Goal: Information Seeking & Learning: Find specific fact

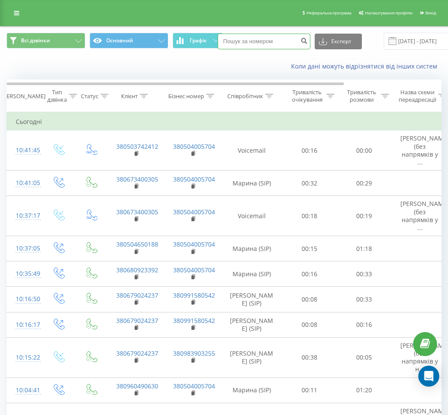
click at [264, 34] on input at bounding box center [263, 42] width 93 height 16
paste input "[PHONE_NUMBER]"
click at [233, 42] on input "[PHONE_NUMBER]" at bounding box center [263, 42] width 93 height 16
drag, startPoint x: 233, startPoint y: 41, endPoint x: 222, endPoint y: 41, distance: 11.4
click at [222, 41] on input "[PHONE_NUMBER]" at bounding box center [263, 42] width 93 height 16
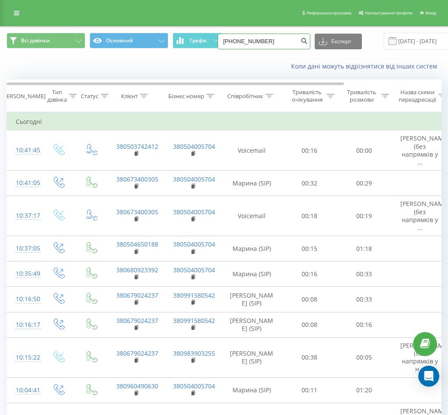
click at [224, 40] on input "[PHONE_NUMBER]" at bounding box center [263, 42] width 93 height 16
click at [258, 41] on input "380673400305" at bounding box center [263, 42] width 93 height 16
click at [295, 43] on input "380673400305" at bounding box center [263, 42] width 93 height 16
type input "380673400305"
click at [303, 41] on icon "submit" at bounding box center [303, 39] width 7 height 5
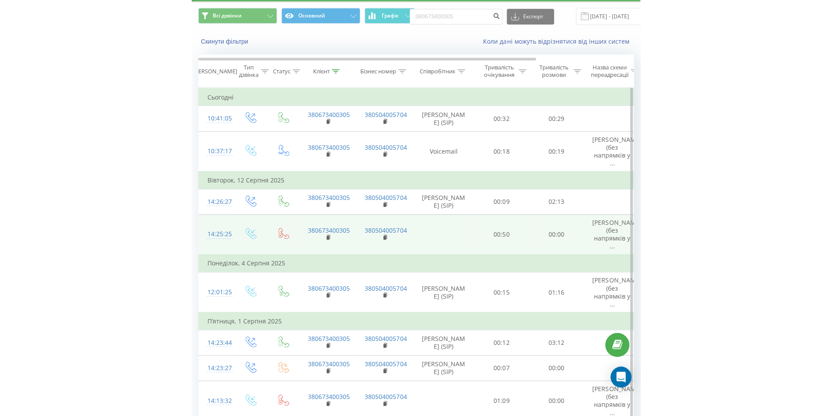
scroll to position [44, 0]
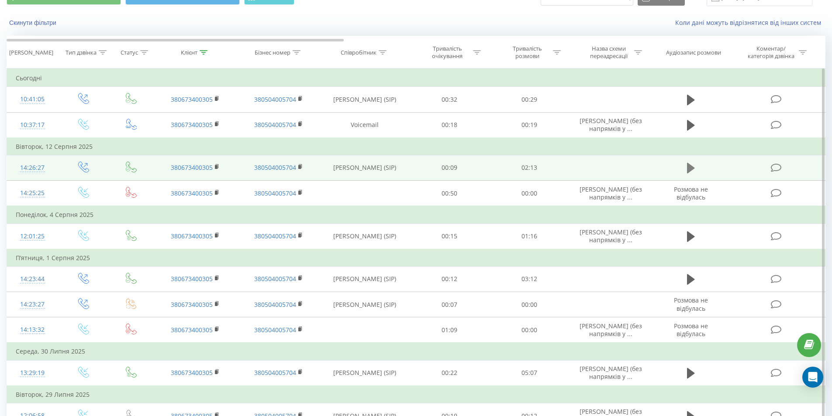
click at [454, 168] on icon at bounding box center [691, 168] width 8 height 12
